Goal: Transaction & Acquisition: Purchase product/service

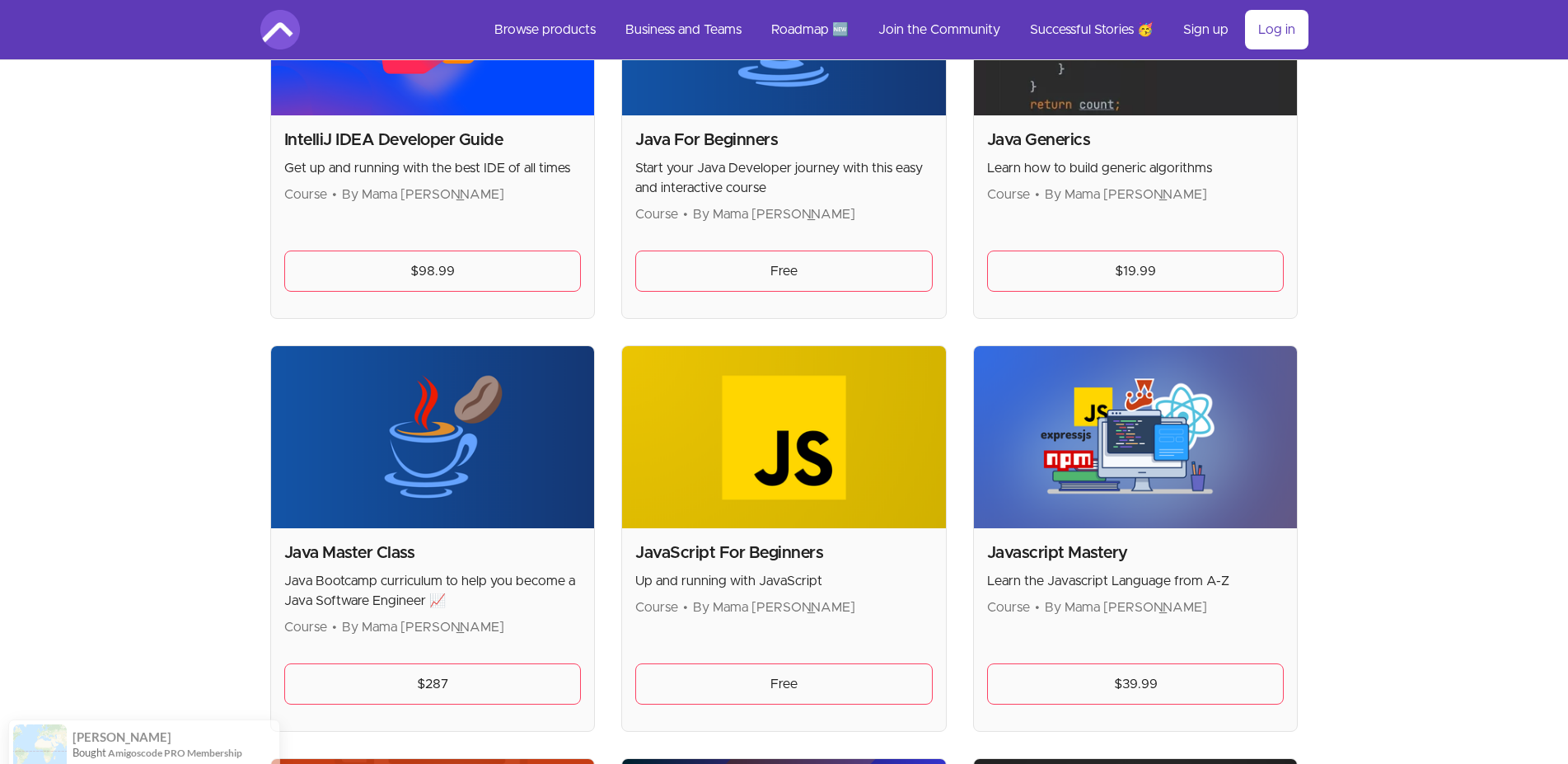
scroll to position [1681, 0]
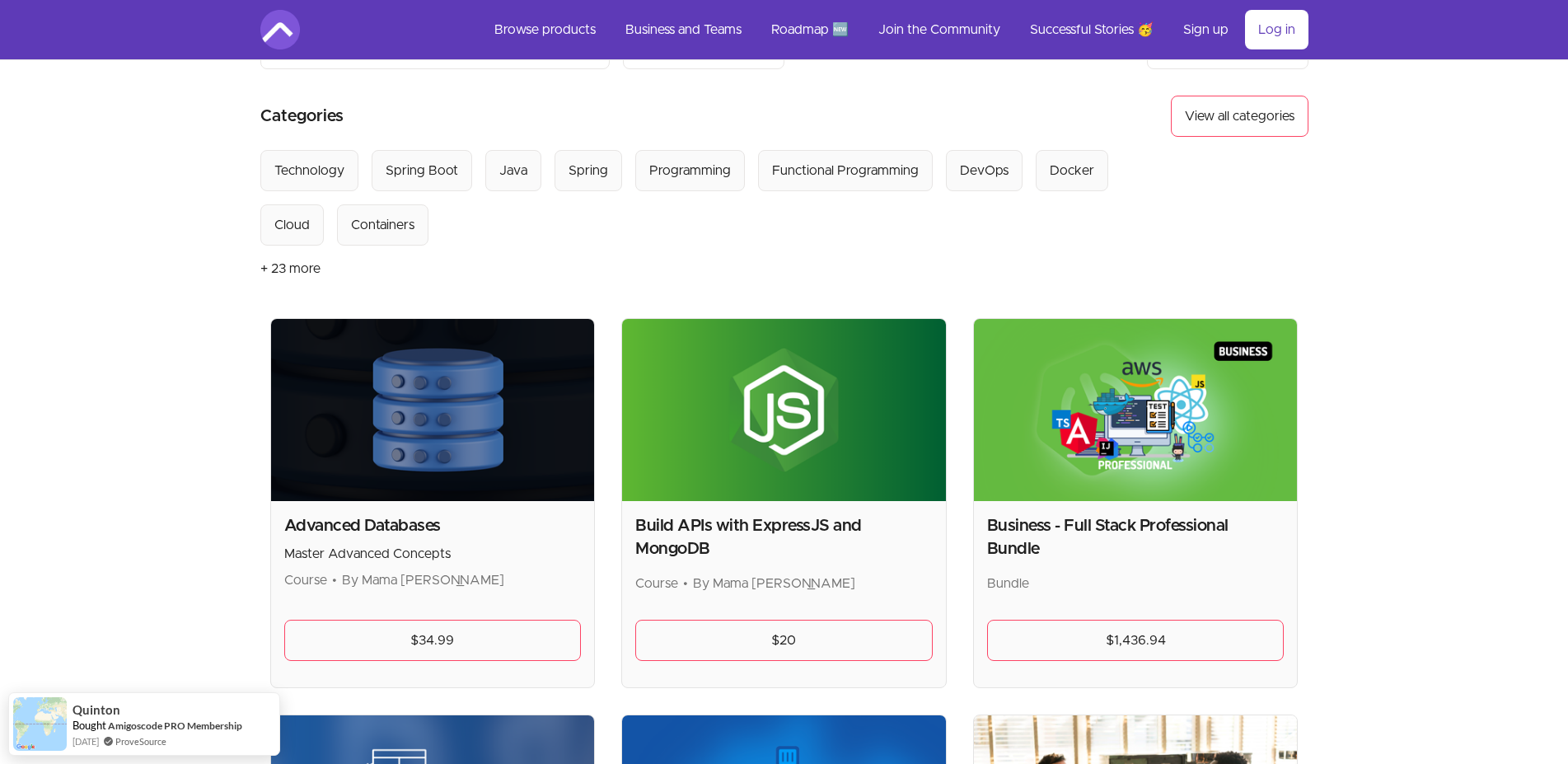
scroll to position [0, 0]
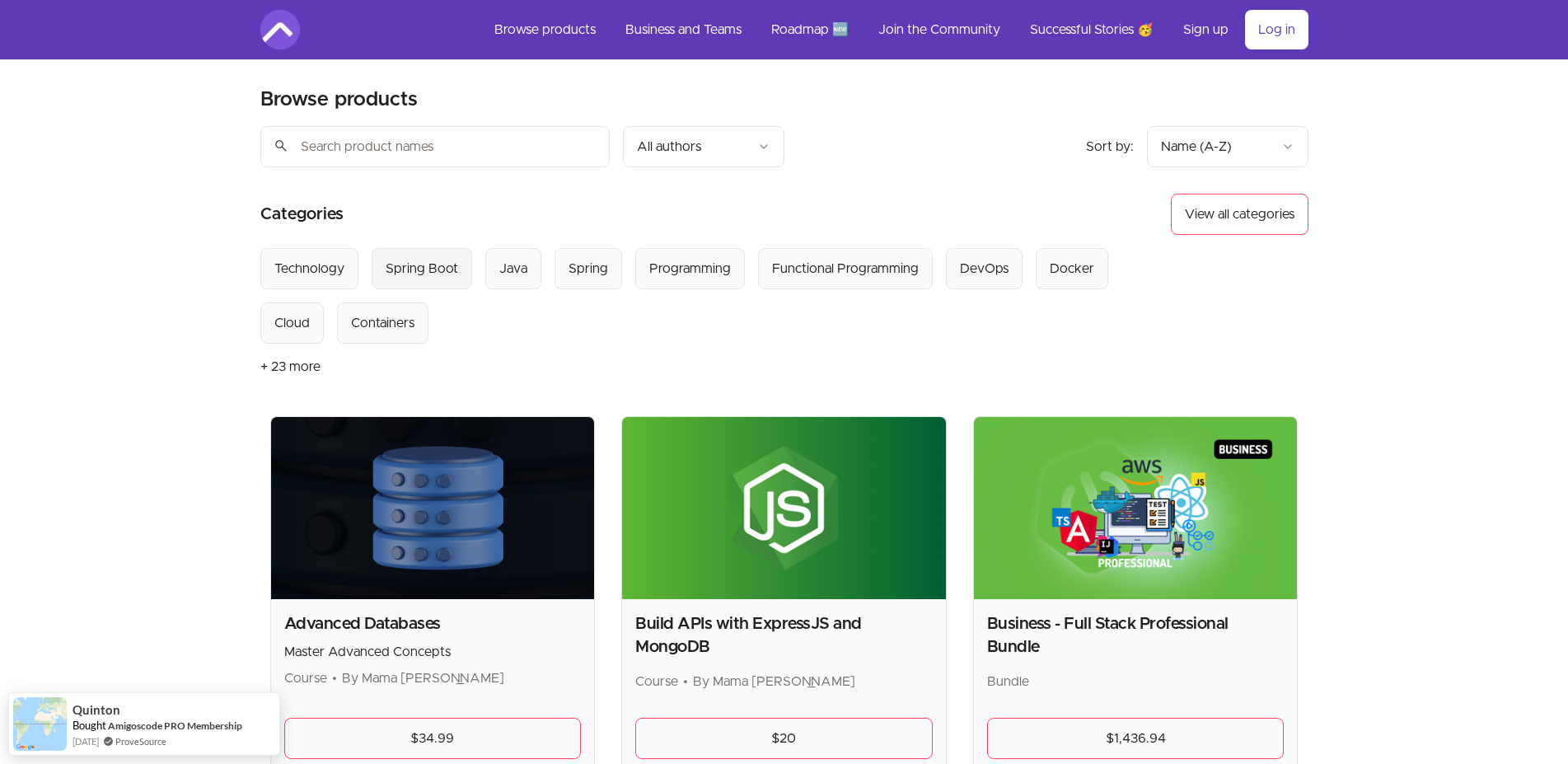
click at [445, 274] on div "Spring Boot" at bounding box center [421, 269] width 73 height 20
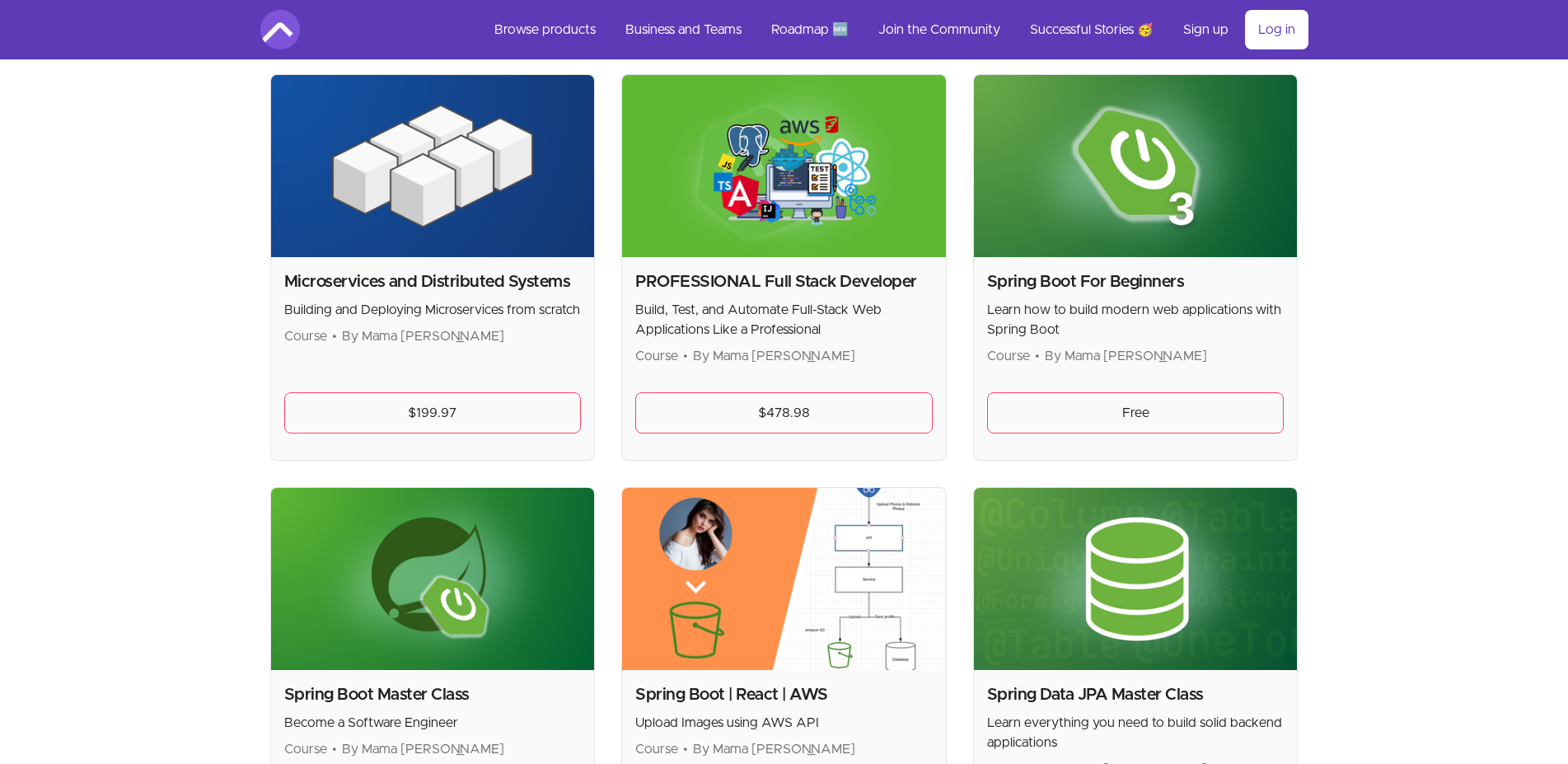
scroll to position [336, 0]
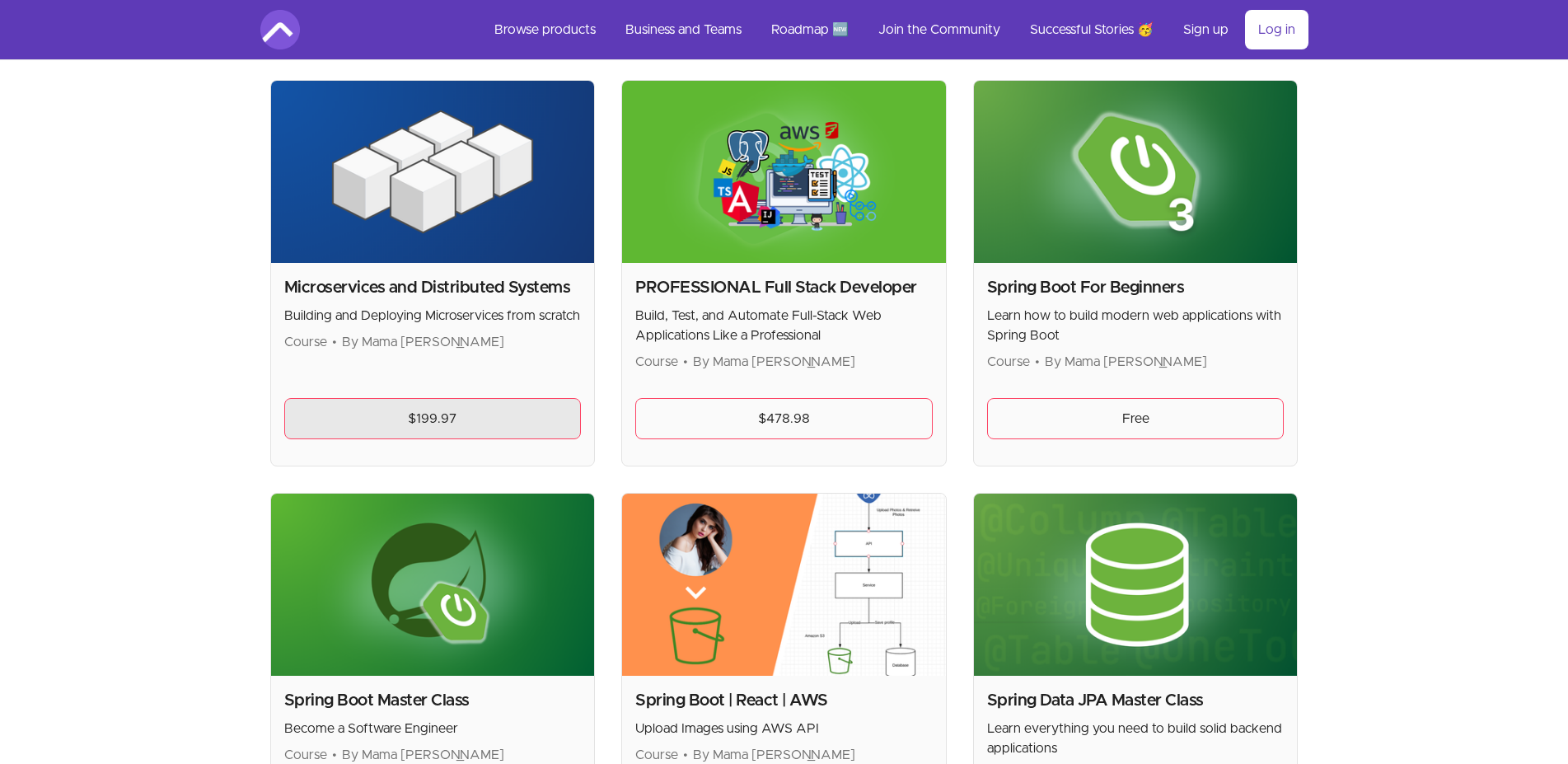
click at [431, 418] on link "$199.97" at bounding box center [433, 418] width 298 height 41
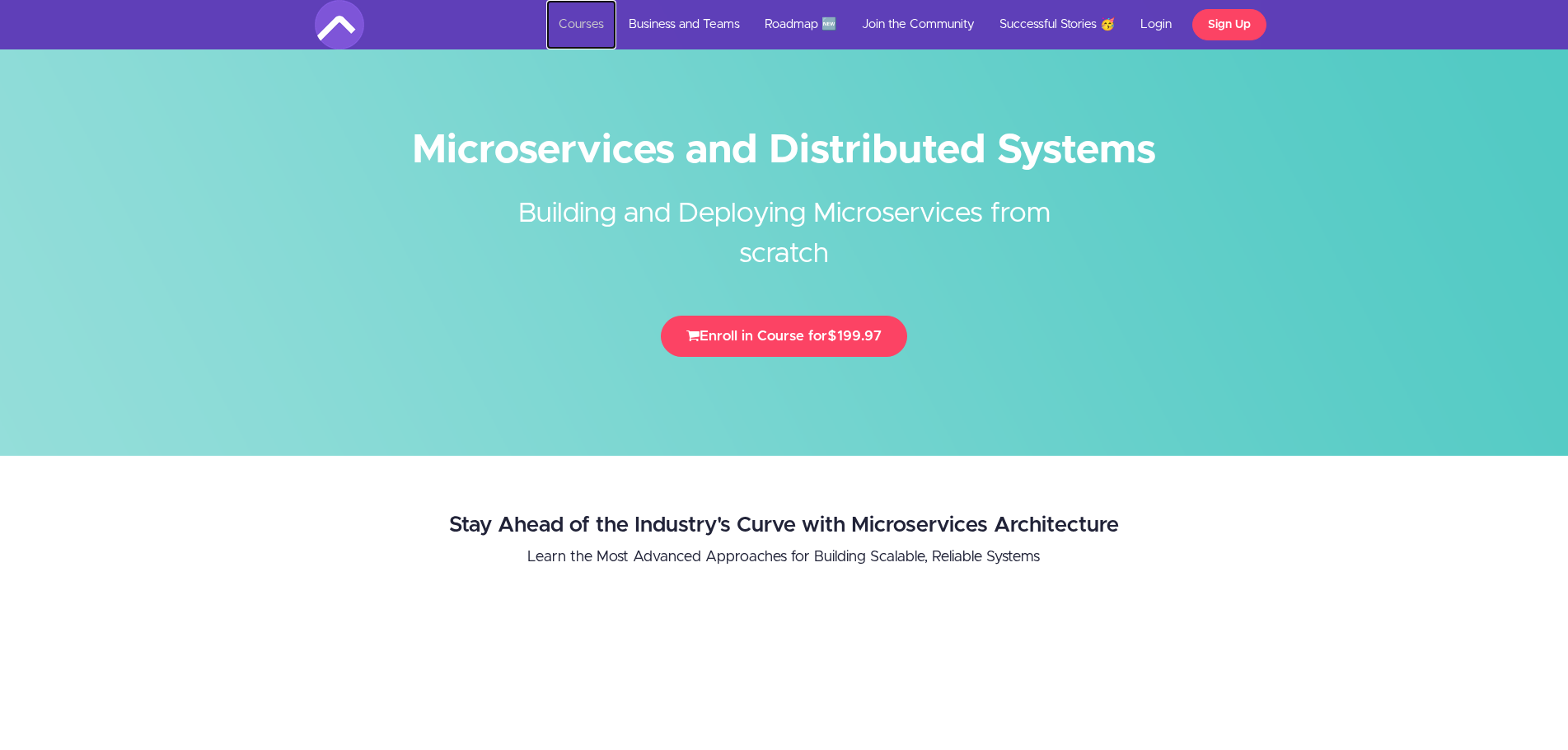
click at [578, 21] on link "Courses" at bounding box center [581, 25] width 70 height 50
click at [1155, 23] on link "Login" at bounding box center [1156, 25] width 56 height 50
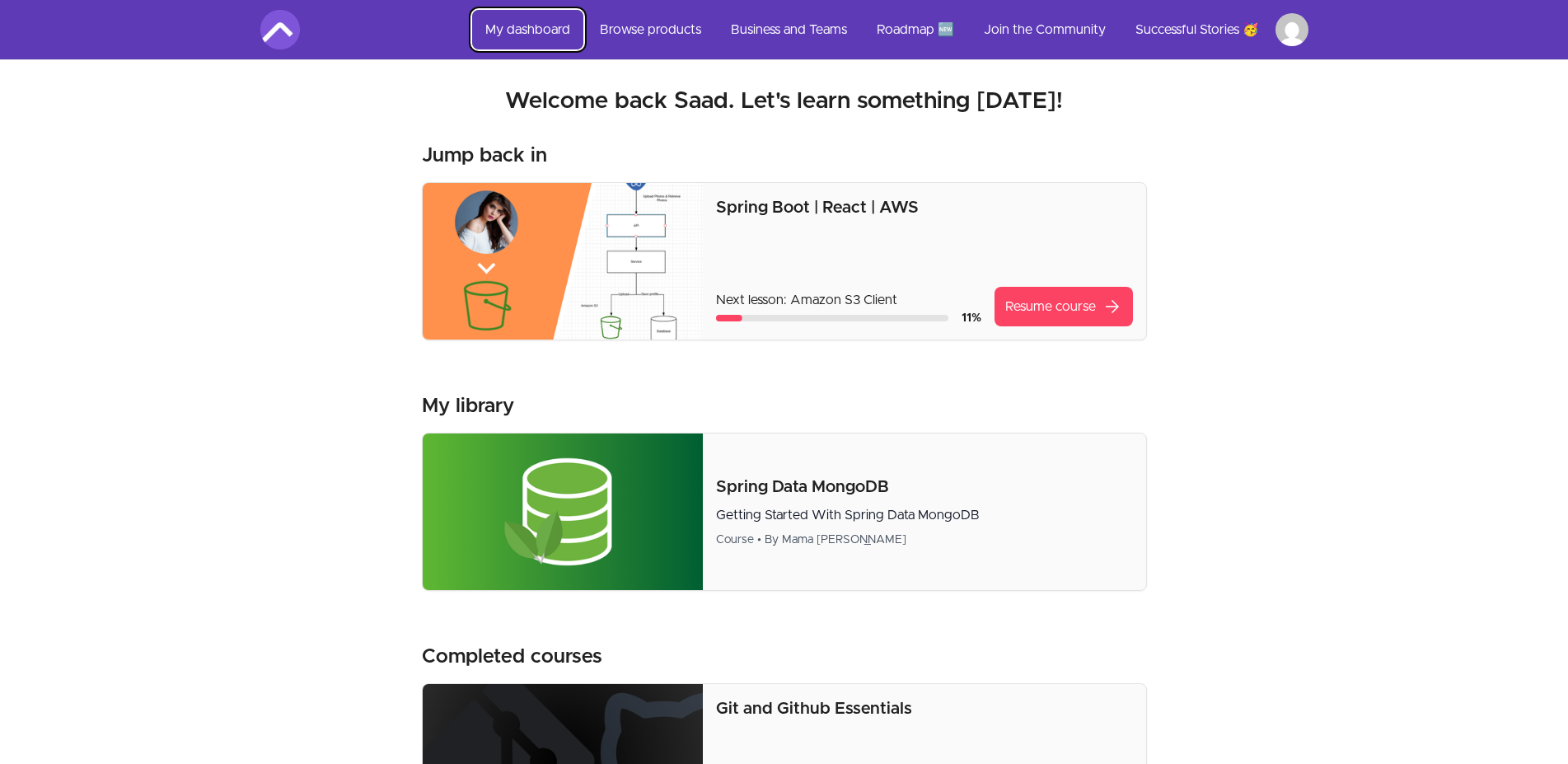
click at [542, 20] on link "My dashboard" at bounding box center [527, 30] width 111 height 40
click at [638, 26] on link "Browse products" at bounding box center [650, 30] width 128 height 40
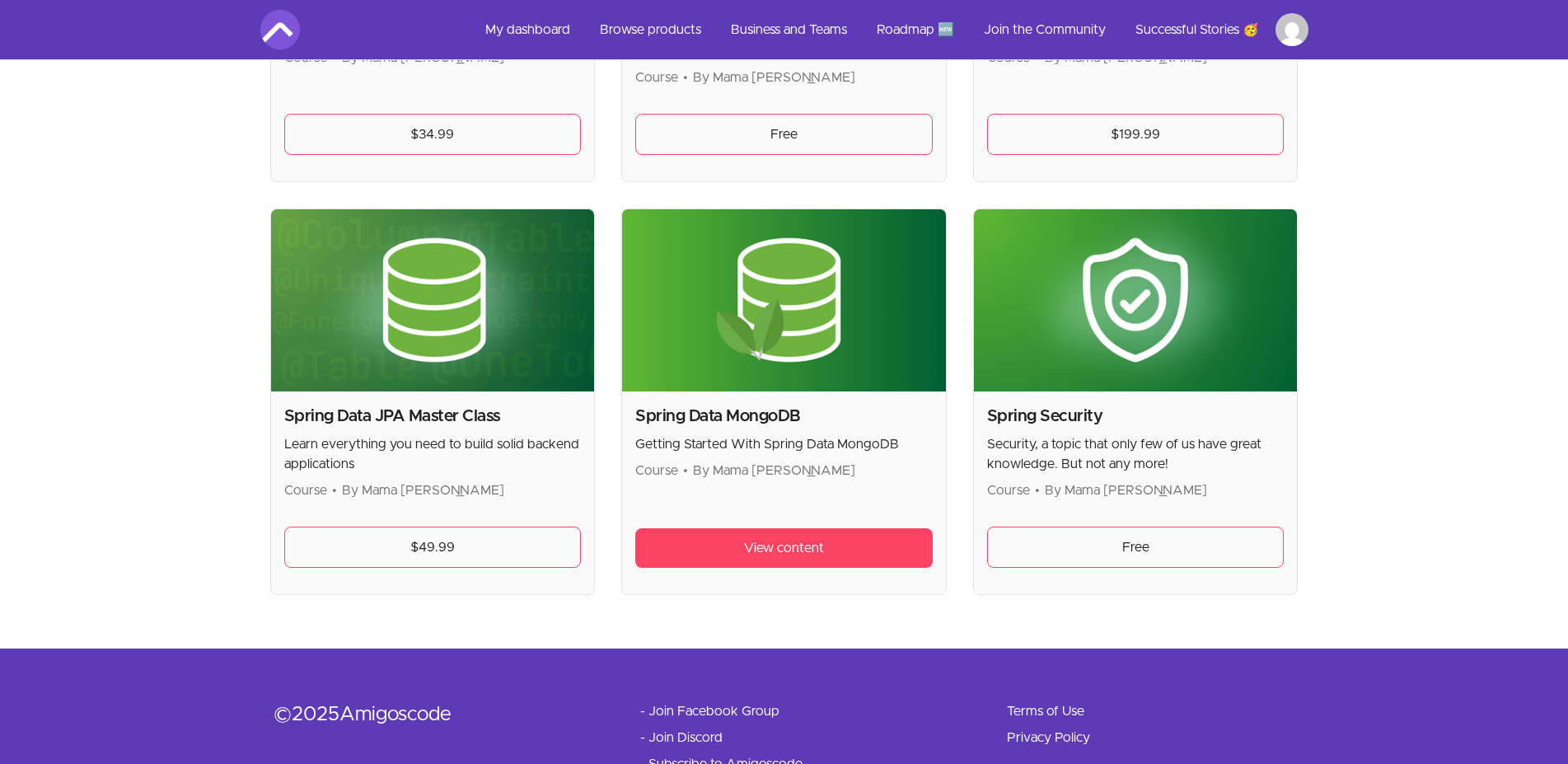
scroll to position [4370, 0]
